Goal: Check status: Check status

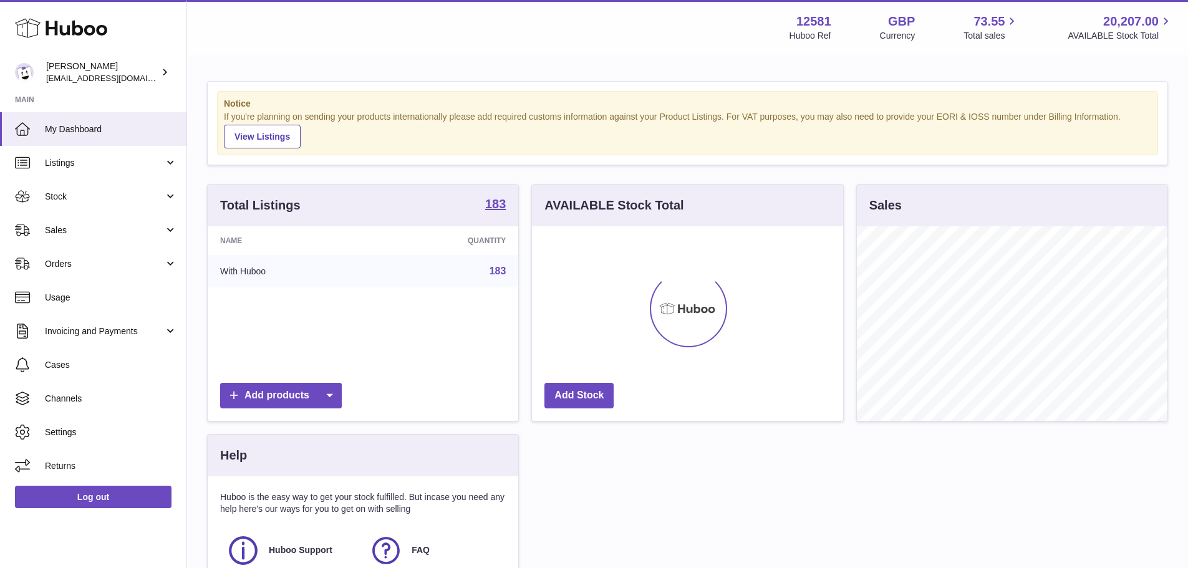
scroll to position [195, 311]
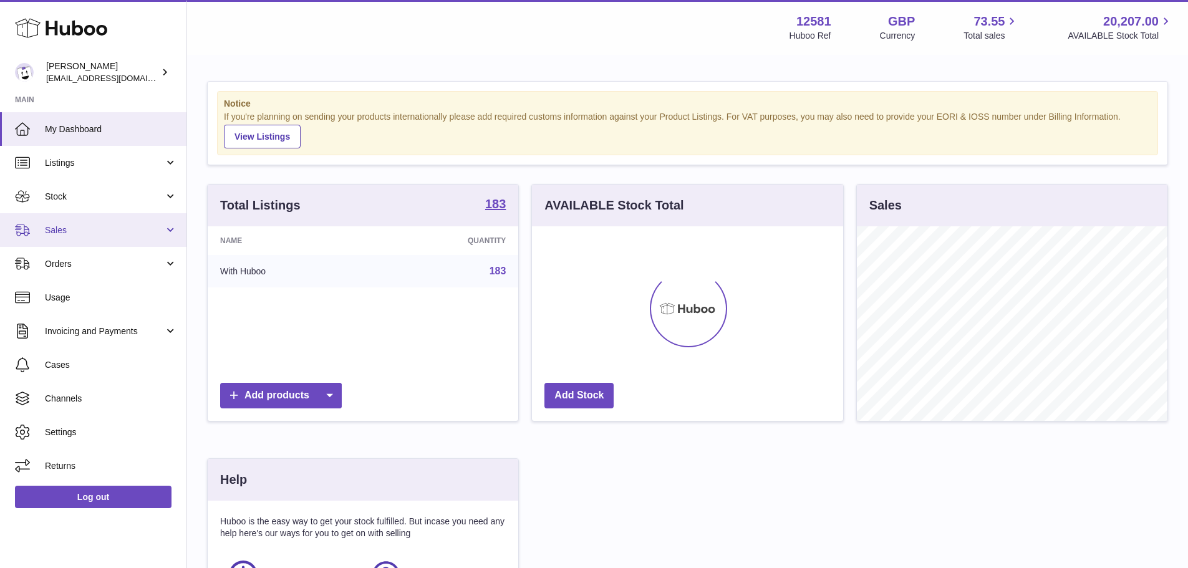
click at [63, 225] on span "Sales" at bounding box center [104, 231] width 119 height 12
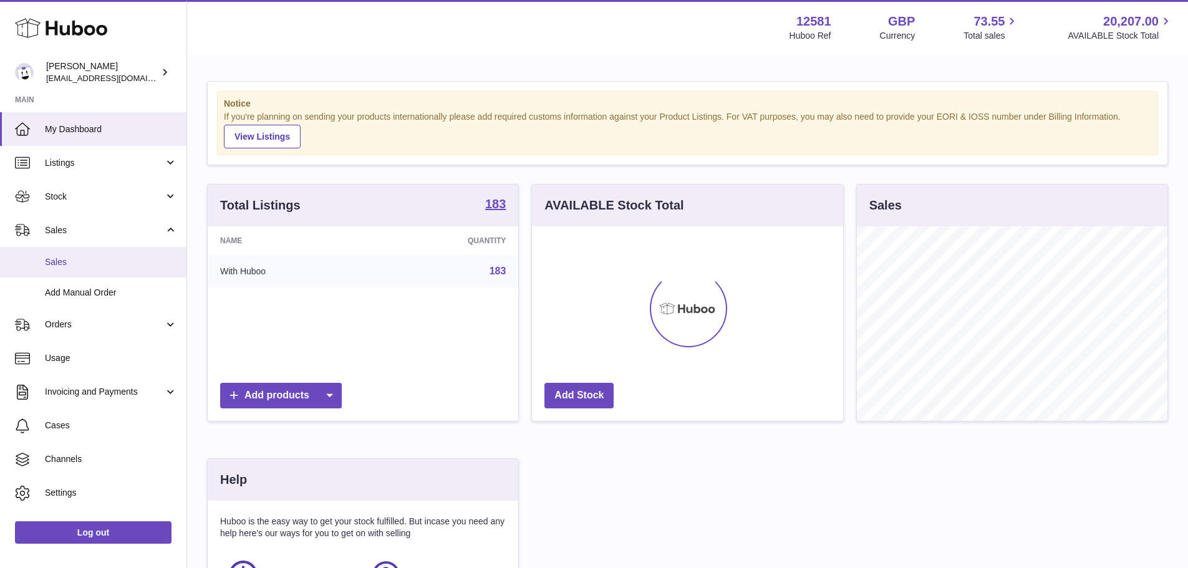
click at [63, 256] on span "Sales" at bounding box center [111, 262] width 132 height 12
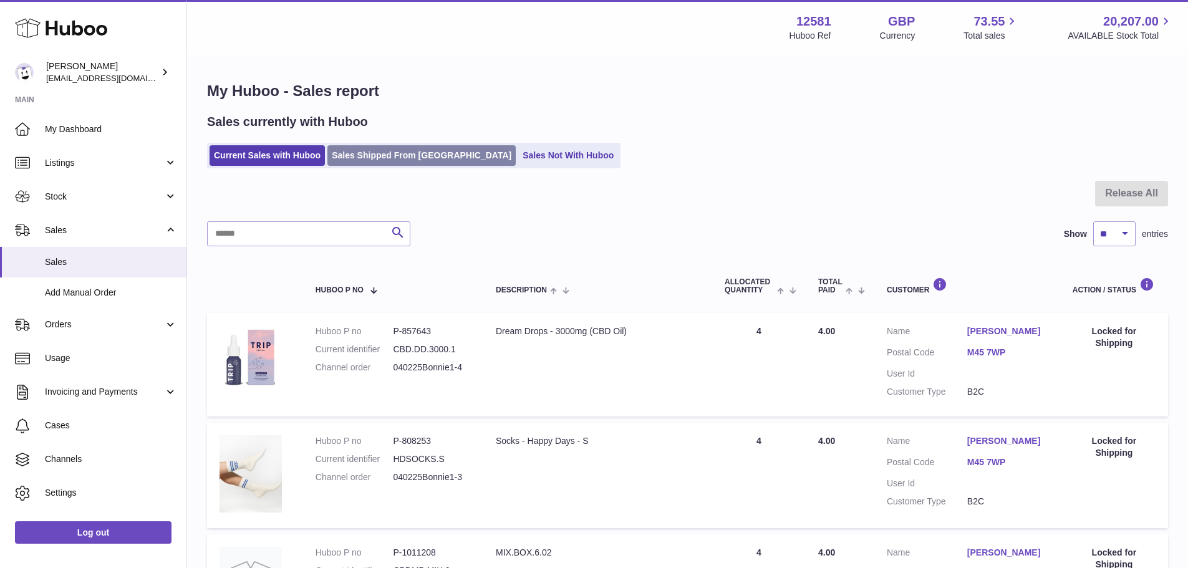
click at [405, 154] on link "Sales Shipped From [GEOGRAPHIC_DATA]" at bounding box center [421, 155] width 188 height 21
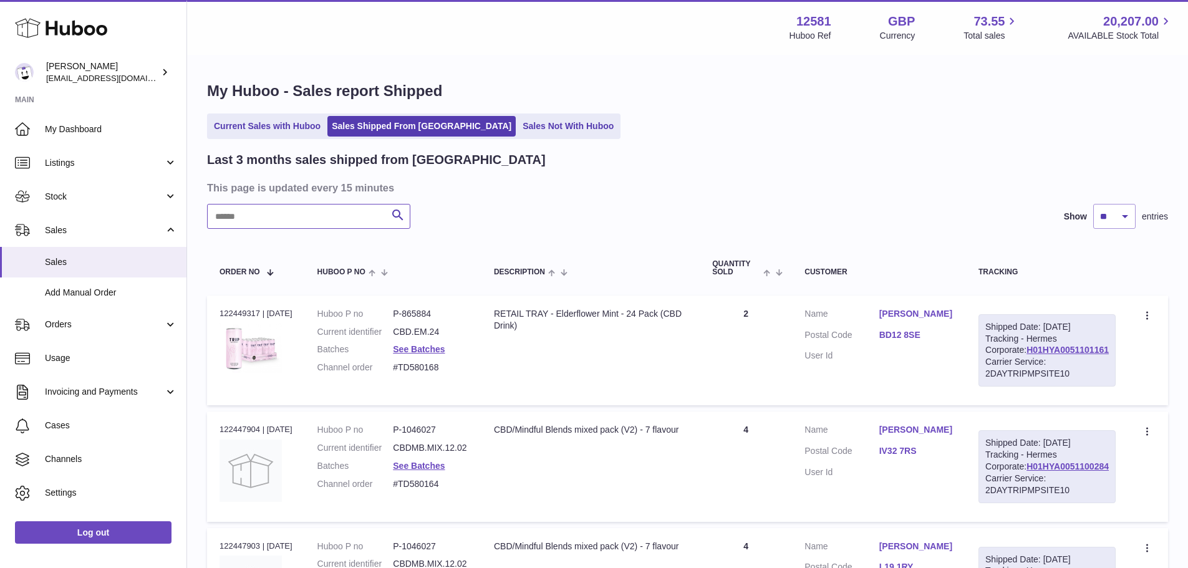
paste input "**********"
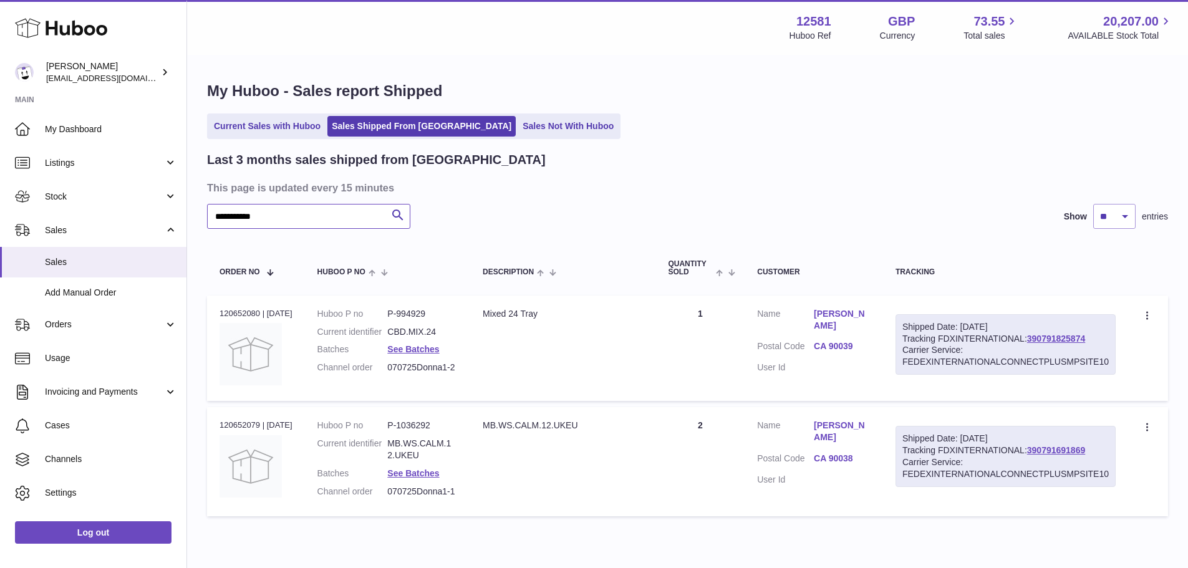
type input "**********"
click at [439, 478] on link "See Batches" at bounding box center [413, 473] width 52 height 10
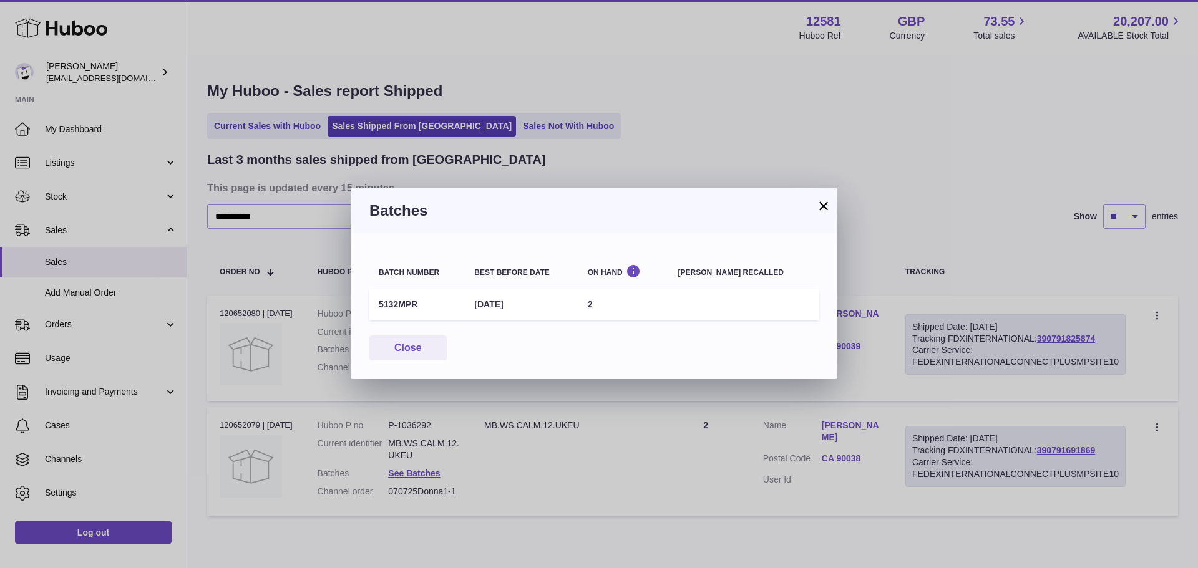
click at [411, 304] on td "5132MPR" at bounding box center [416, 304] width 95 height 31
copy td "5132MPR"
click at [820, 203] on button "×" at bounding box center [823, 205] width 15 height 15
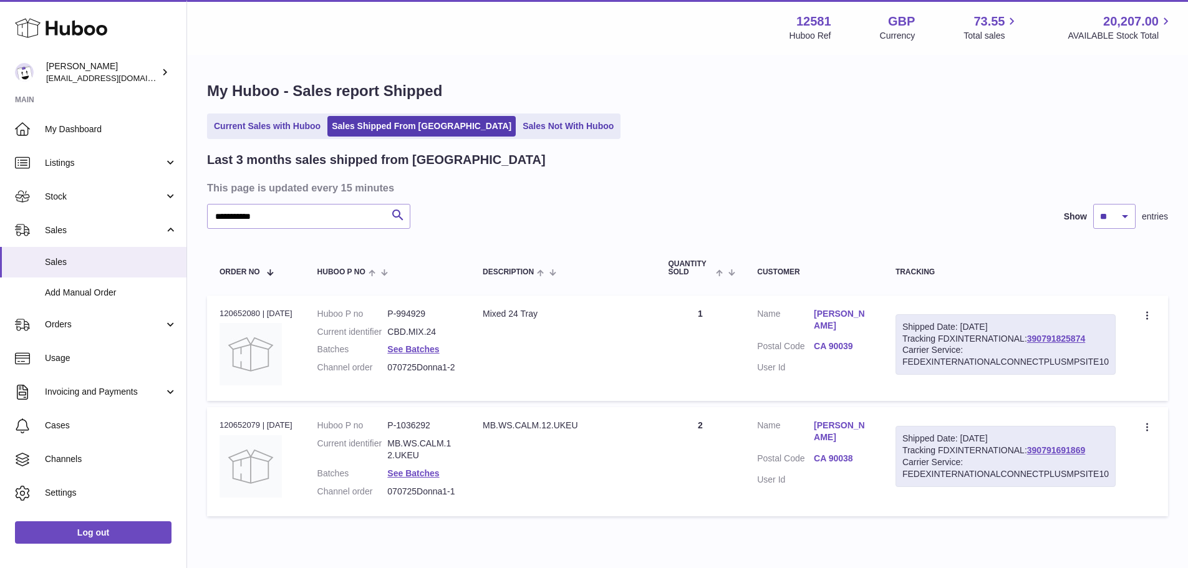
click at [418, 432] on dd "P-1036292" at bounding box center [422, 426] width 70 height 12
copy dd "1036292"
